Goal: Understand process/instructions

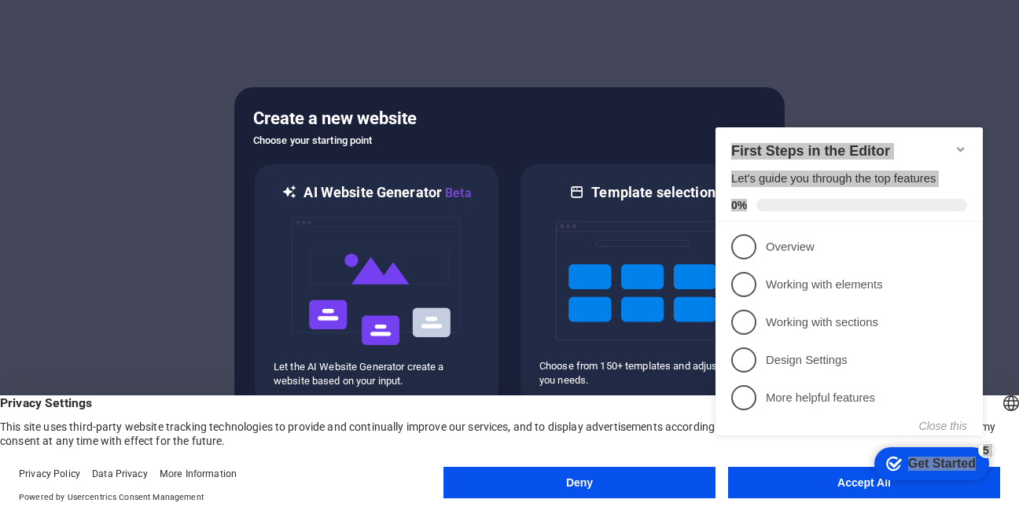
drag, startPoint x: 962, startPoint y: 145, endPoint x: 983, endPoint y: 73, distance: 75.4
click html "checkmark Get Started 5 First Steps in the Editor Let's guide you through the t…"
drag, startPoint x: 1018, startPoint y: 113, endPoint x: 1006, endPoint y: 185, distance: 72.5
click at [1012, 189] on div at bounding box center [509, 257] width 1019 height 514
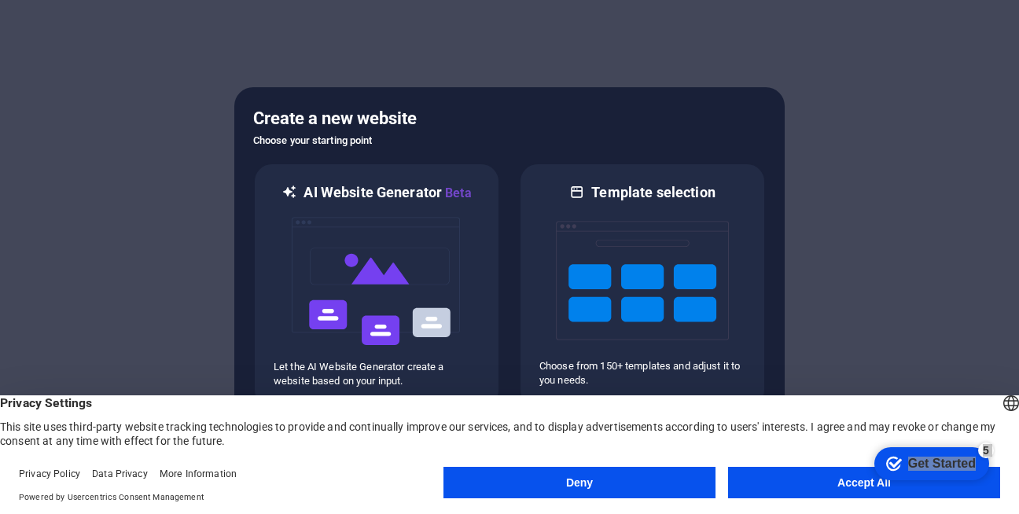
drag, startPoint x: 1018, startPoint y: 122, endPoint x: 1018, endPoint y: 412, distance: 290.1
click at [1018, 308] on div at bounding box center [509, 257] width 1019 height 514
drag, startPoint x: 1018, startPoint y: 432, endPoint x: 859, endPoint y: 322, distance: 193.9
click at [1006, 454] on div "English Deutsch English Deutsch Privacy Settings This site uses third-party web…" at bounding box center [509, 455] width 1019 height 119
click at [842, 267] on div at bounding box center [509, 257] width 1019 height 514
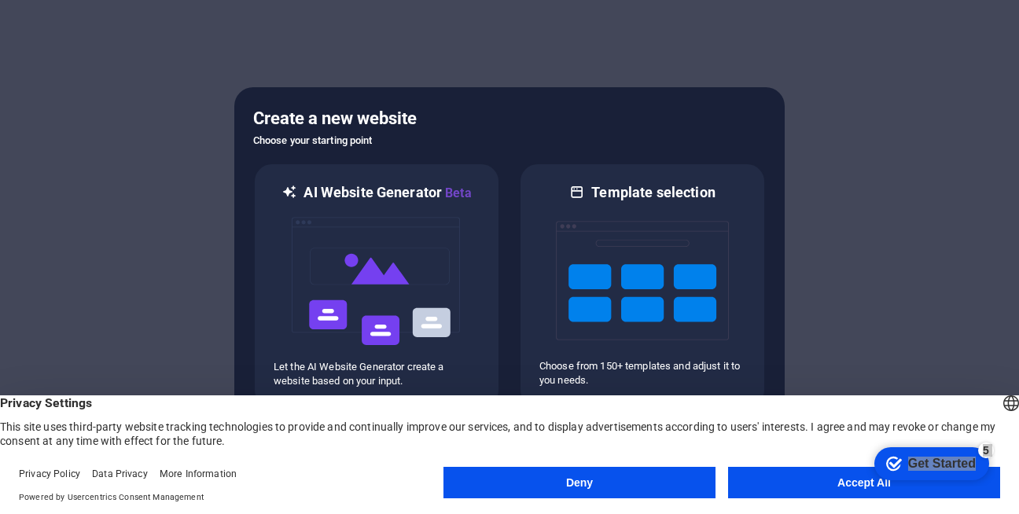
click at [810, 484] on button "Accept All" at bounding box center [864, 482] width 272 height 31
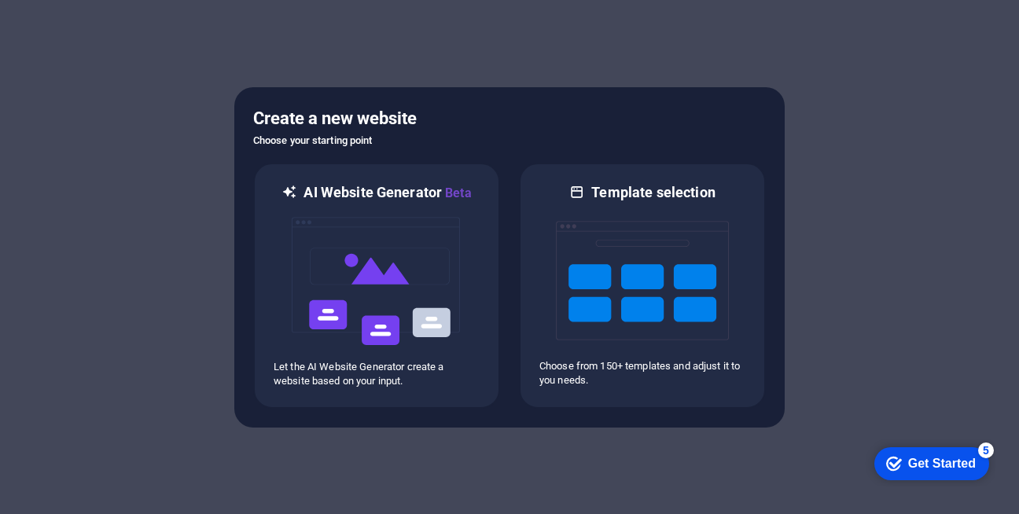
click at [892, 462] on icon "Get Started 5 items remaining, 0% complete" at bounding box center [894, 464] width 16 height 14
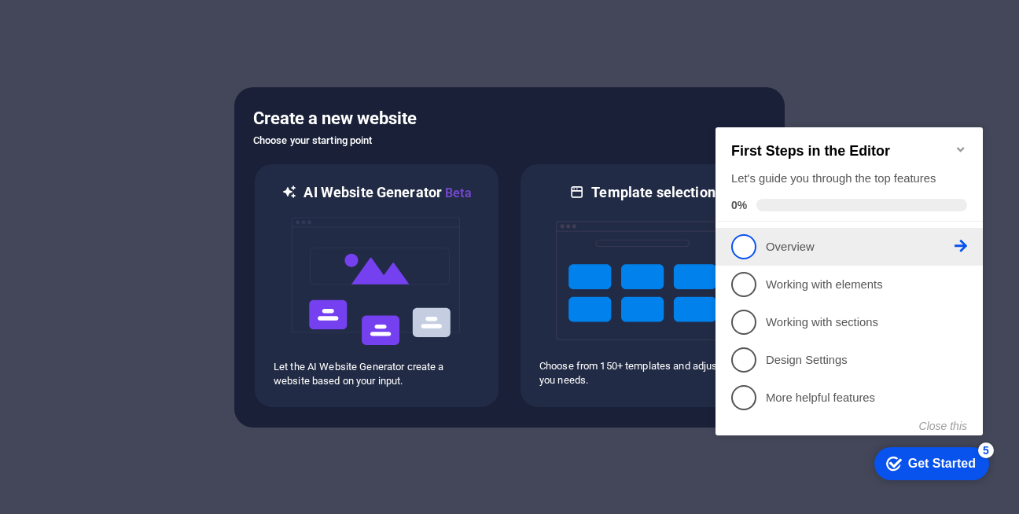
click at [780, 247] on p "Overview - incomplete" at bounding box center [860, 247] width 189 height 17
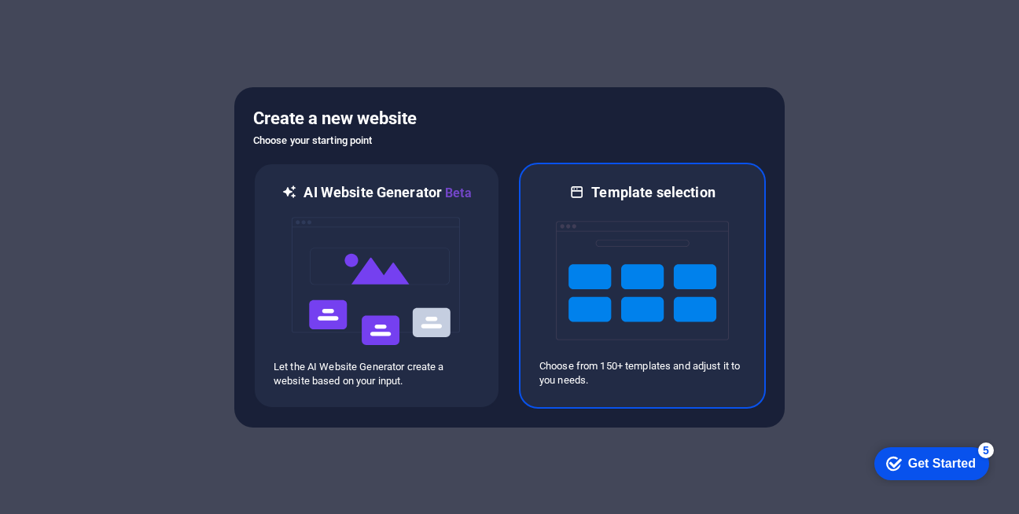
click at [591, 248] on img at bounding box center [642, 280] width 173 height 157
